Goal: Transaction & Acquisition: Obtain resource

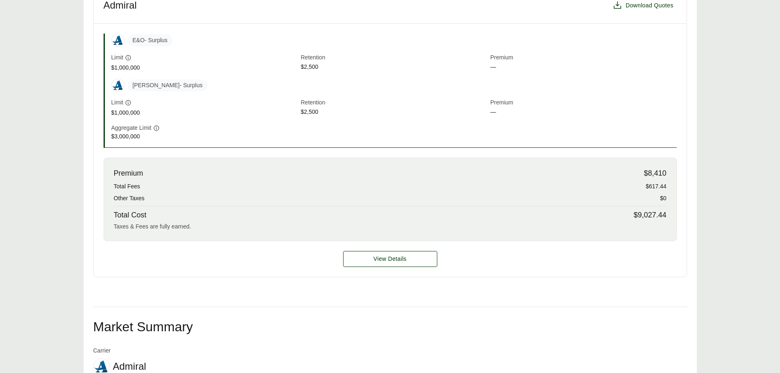
scroll to position [348, 0]
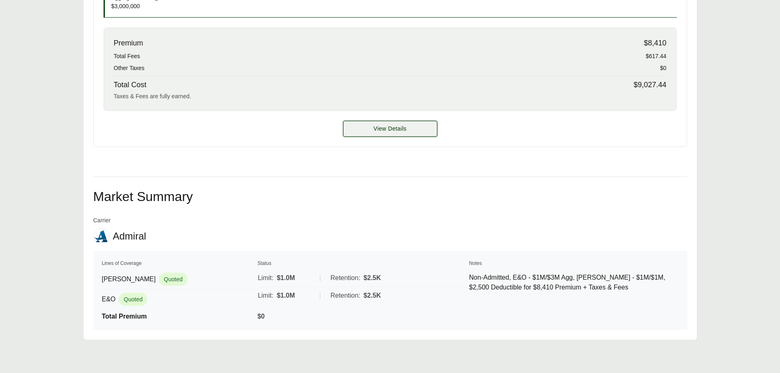
click at [406, 135] on button "View Details" at bounding box center [390, 129] width 94 height 16
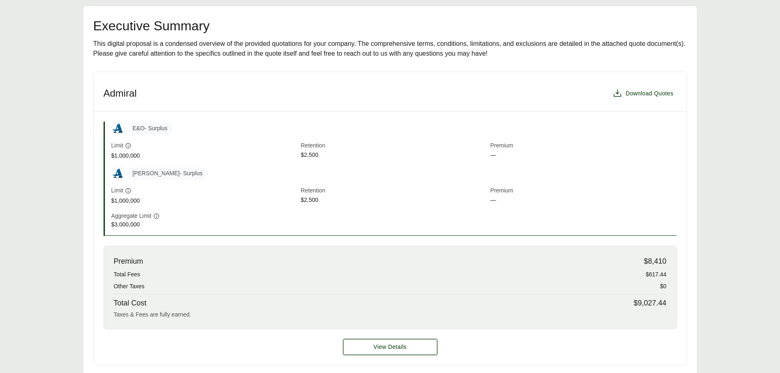
scroll to position [0, 0]
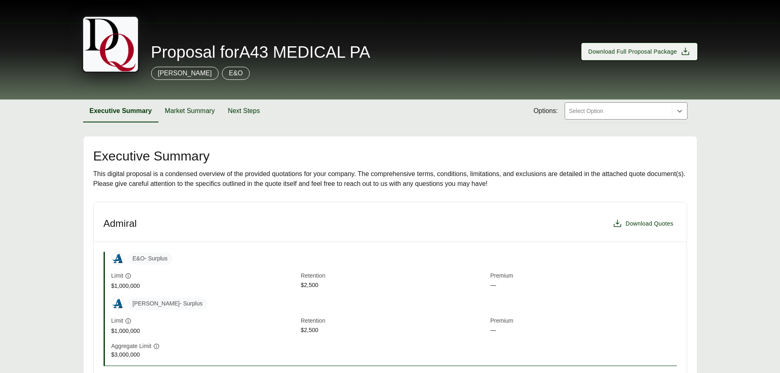
click at [649, 52] on span "Download Full Proposal Package" at bounding box center [632, 51] width 89 height 9
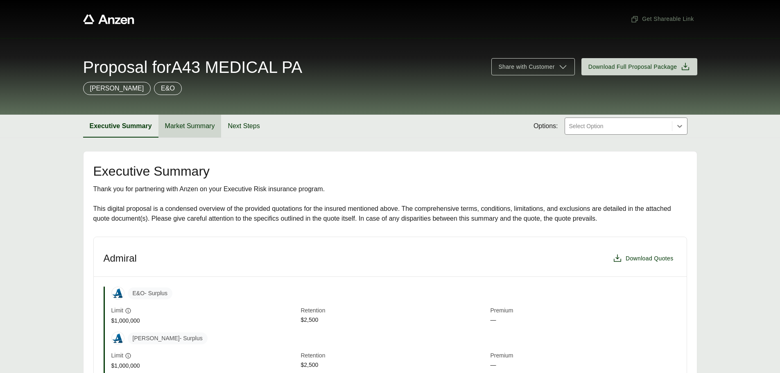
click at [192, 124] on button "Market Summary" at bounding box center [189, 126] width 63 height 23
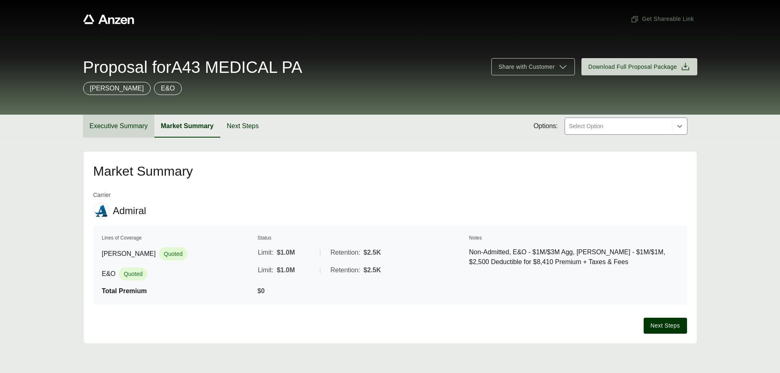
click at [121, 129] on button "Executive Summary" at bounding box center [118, 126] width 71 height 23
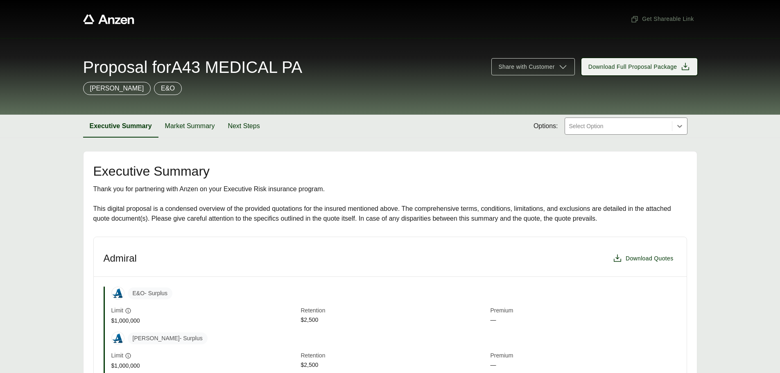
click at [661, 64] on span "Download Full Proposal Package" at bounding box center [632, 67] width 89 height 9
click at [632, 346] on div "[PERSON_NAME] - Surplus Limit $1,000,000 Retention $2,500 Premium —" at bounding box center [393, 351] width 565 height 38
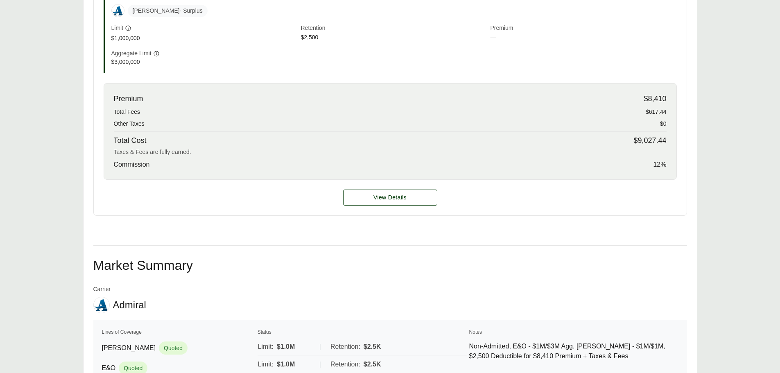
scroll to position [273, 0]
